Goal: Find specific page/section: Locate a particular part of the current website

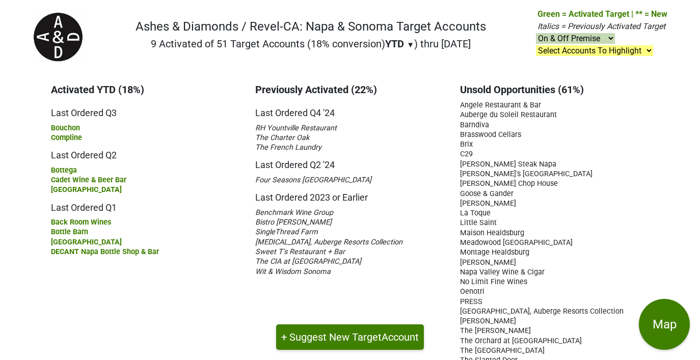
click at [107, 217] on div "Back Room Wines" at bounding box center [145, 222] width 189 height 10
click at [108, 221] on span "Back Room Wines" at bounding box center [81, 222] width 60 height 9
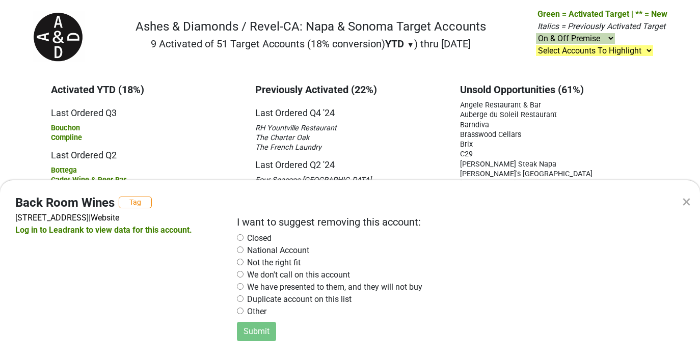
click at [243, 314] on input "radio" at bounding box center [240, 311] width 7 height 7
click at [256, 341] on button "Submit" at bounding box center [256, 331] width 39 height 19
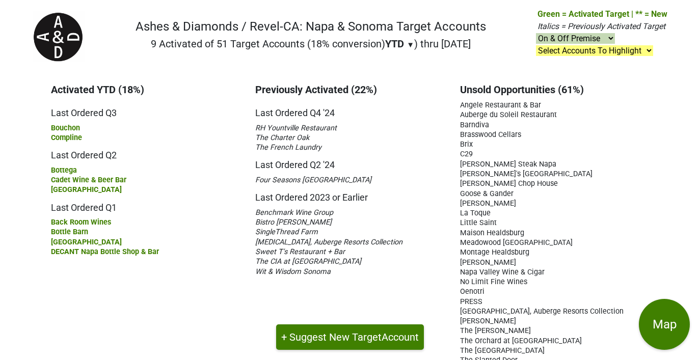
click at [80, 228] on span "Bottle Barn" at bounding box center [69, 232] width 37 height 9
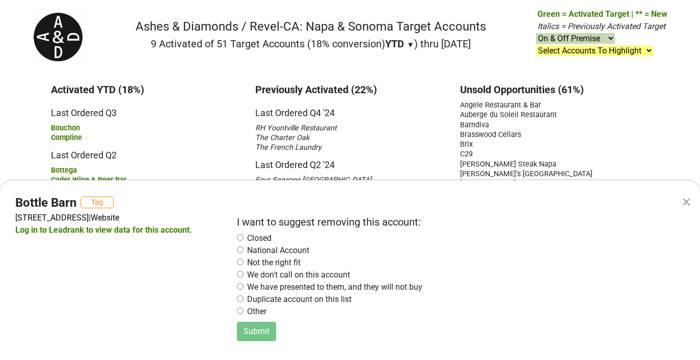
click at [242, 314] on input "radio" at bounding box center [240, 311] width 7 height 7
click at [255, 341] on button "Submit" at bounding box center [256, 331] width 39 height 19
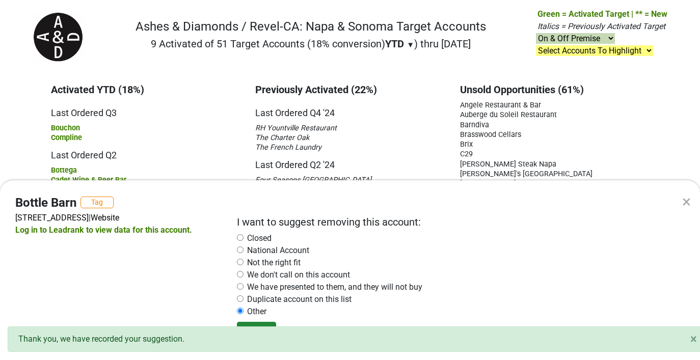
radio input "false"
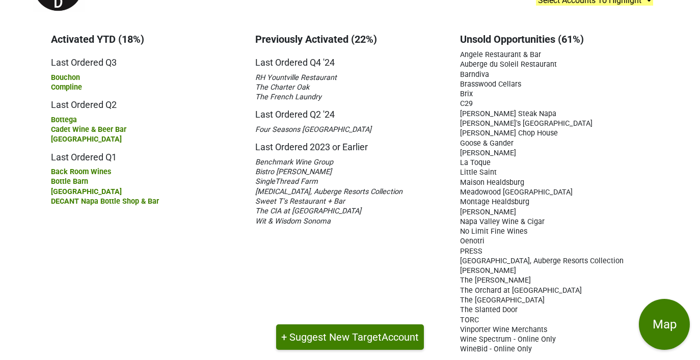
scroll to position [50, 0]
drag, startPoint x: 90, startPoint y: 179, endPoint x: 48, endPoint y: 182, distance: 41.3
click at [48, 182] on div "Activated YTD (18%) Last Ordered Q3 [GEOGRAPHIC_DATA] Compline Last Ordered Q2" at bounding box center [145, 194] width 204 height 321
copy span "Bottle Barn"
drag, startPoint x: 343, startPoint y: 200, endPoint x: 253, endPoint y: 200, distance: 89.7
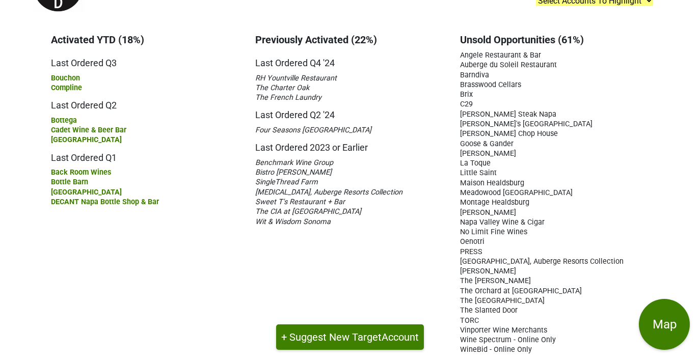
click at [253, 200] on div "Previously Activated (22%) Last Ordered Q4 '24 RH [GEOGRAPHIC_DATA] Restaurant …" at bounding box center [350, 194] width 204 height 321
copy span "Sweet T's Restaurant + Bar"
click at [334, 223] on div "Wit & Wisdom Sonoma" at bounding box center [349, 221] width 189 height 10
drag, startPoint x: 328, startPoint y: 219, endPoint x: 251, endPoint y: 201, distance: 79.5
click at [251, 201] on div "Previously Activated (22%) Last Ordered Q4 '24 RH [GEOGRAPHIC_DATA] Restaurant …" at bounding box center [350, 194] width 204 height 321
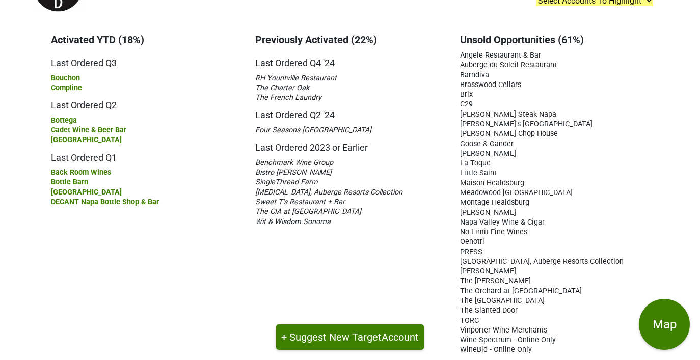
copy div "Sweet T's Restaurant + Bar The CIA at Copia Wit & Wisdom Sonoma"
click at [518, 154] on div "[PERSON_NAME]" at bounding box center [554, 153] width 189 height 10
drag, startPoint x: 489, startPoint y: 73, endPoint x: 457, endPoint y: 73, distance: 32.1
click at [457, 73] on div "Unsold Opportunities (61%) Angele Restaurant & Bar [GEOGRAPHIC_DATA] [GEOGRAPHI…" at bounding box center [554, 194] width 204 height 321
copy span "Barndiva"
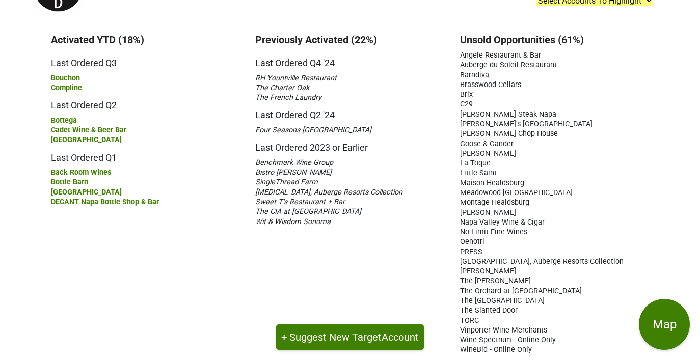
drag, startPoint x: 524, startPoint y: 180, endPoint x: 457, endPoint y: 172, distance: 67.2
click at [457, 172] on div "Unsold Opportunities (61%) Angele Restaurant & Bar [GEOGRAPHIC_DATA] [GEOGRAPHI…" at bounding box center [554, 194] width 204 height 321
copy div "[GEOGRAPHIC_DATA]"
drag, startPoint x: 528, startPoint y: 200, endPoint x: 456, endPoint y: 200, distance: 71.8
click at [456, 200] on div "Unsold Opportunities (61%) Angele Restaurant & Bar [GEOGRAPHIC_DATA] [GEOGRAPHI…" at bounding box center [554, 194] width 204 height 321
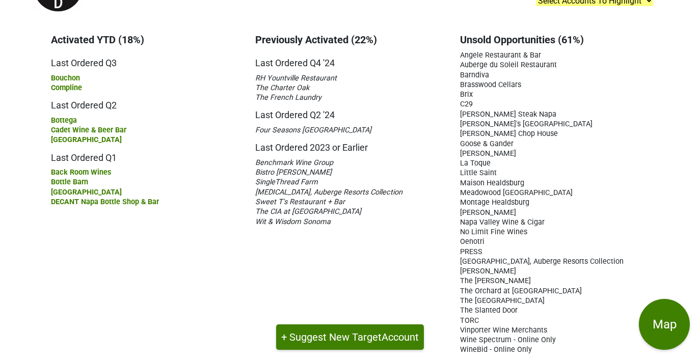
copy span "Montage Healdsburg"
drag, startPoint x: 510, startPoint y: 279, endPoint x: 456, endPoint y: 277, distance: 54.0
click at [456, 277] on div "Unsold Opportunities (61%) Angele Restaurant & Bar [GEOGRAPHIC_DATA] [GEOGRAPHI…" at bounding box center [554, 194] width 204 height 321
copy span "The [PERSON_NAME]"
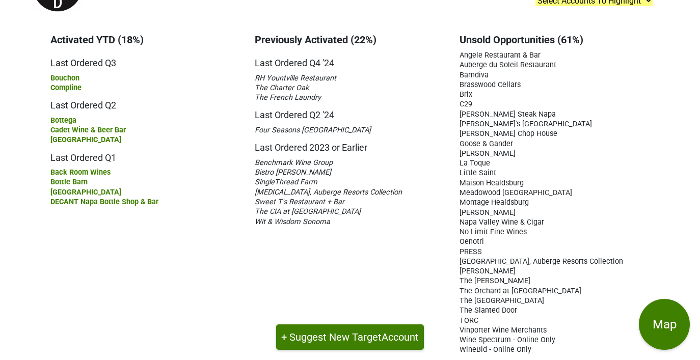
drag, startPoint x: 531, startPoint y: 297, endPoint x: 459, endPoint y: 295, distance: 71.8
click at [459, 295] on div "The [GEOGRAPHIC_DATA]" at bounding box center [553, 300] width 189 height 10
copy span "The [GEOGRAPHIC_DATA]"
drag, startPoint x: 533, startPoint y: 345, endPoint x: 459, endPoint y: 323, distance: 76.6
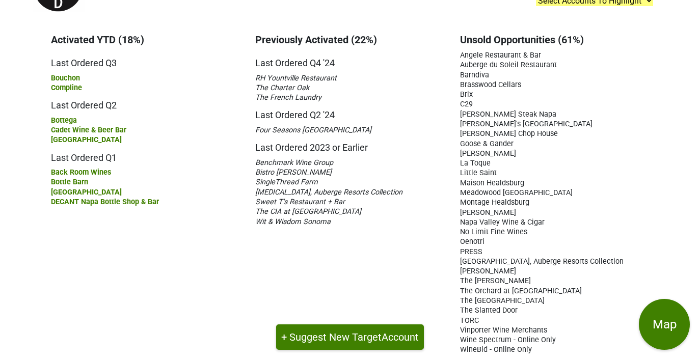
click at [459, 323] on div "Unsold Opportunities (61%) Angele Restaurant & Bar [GEOGRAPHIC_DATA] [GEOGRAPHI…" at bounding box center [554, 194] width 204 height 321
copy div "Vinporter Wine Merchants Wine Spectrum - Online Only WineBid - Online Only"
click at [284, 278] on div "Previously Activated (22%) Last Ordered Q4 '24 RH [GEOGRAPHIC_DATA] Restaurant …" at bounding box center [350, 194] width 204 height 321
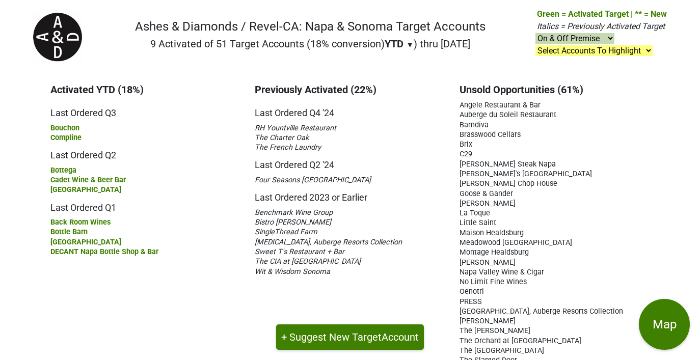
scroll to position [0, 1]
click at [531, 337] on span "The Orchard at [GEOGRAPHIC_DATA]" at bounding box center [520, 341] width 122 height 9
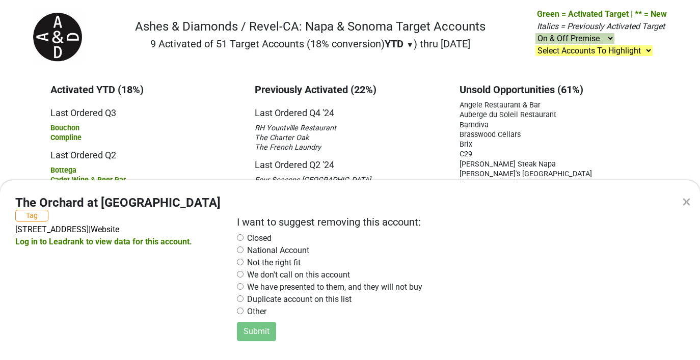
click at [243, 302] on input "radio" at bounding box center [240, 298] width 7 height 7
click at [252, 341] on button "Submit" at bounding box center [256, 331] width 39 height 19
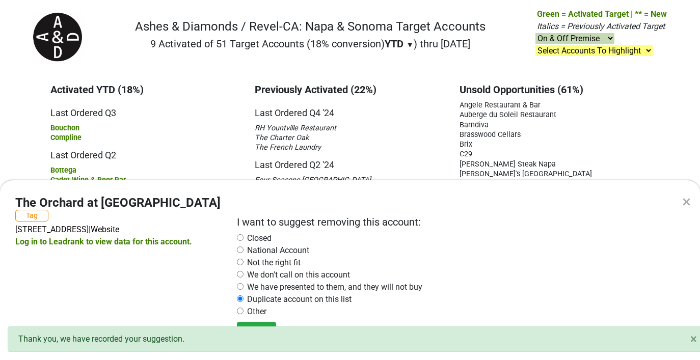
click at [184, 147] on div "× The Orchard at [GEOGRAPHIC_DATA] Tag [STREET_ADDRESS] | Website Log in to Lea…" at bounding box center [350, 180] width 700 height 360
radio input "false"
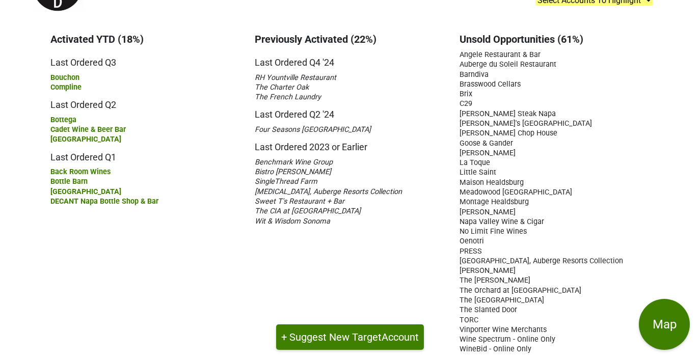
scroll to position [50, 1]
